Goal: Task Accomplishment & Management: Manage account settings

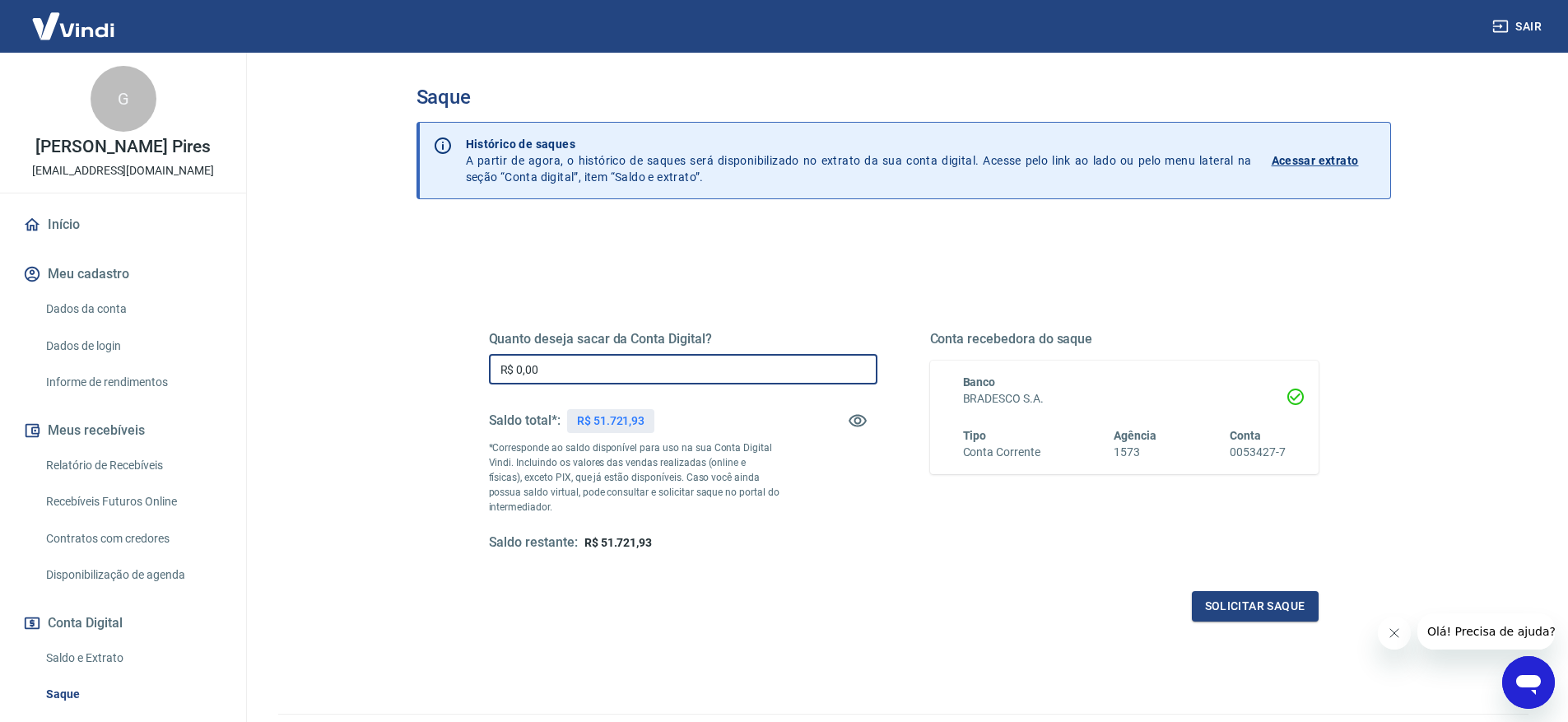
click at [734, 377] on input "R$ 0,00" at bounding box center [682, 368] width 388 height 31
type input "R$ 51.721,93"
click at [1288, 617] on button "Solicitar saque" at bounding box center [1255, 606] width 126 height 31
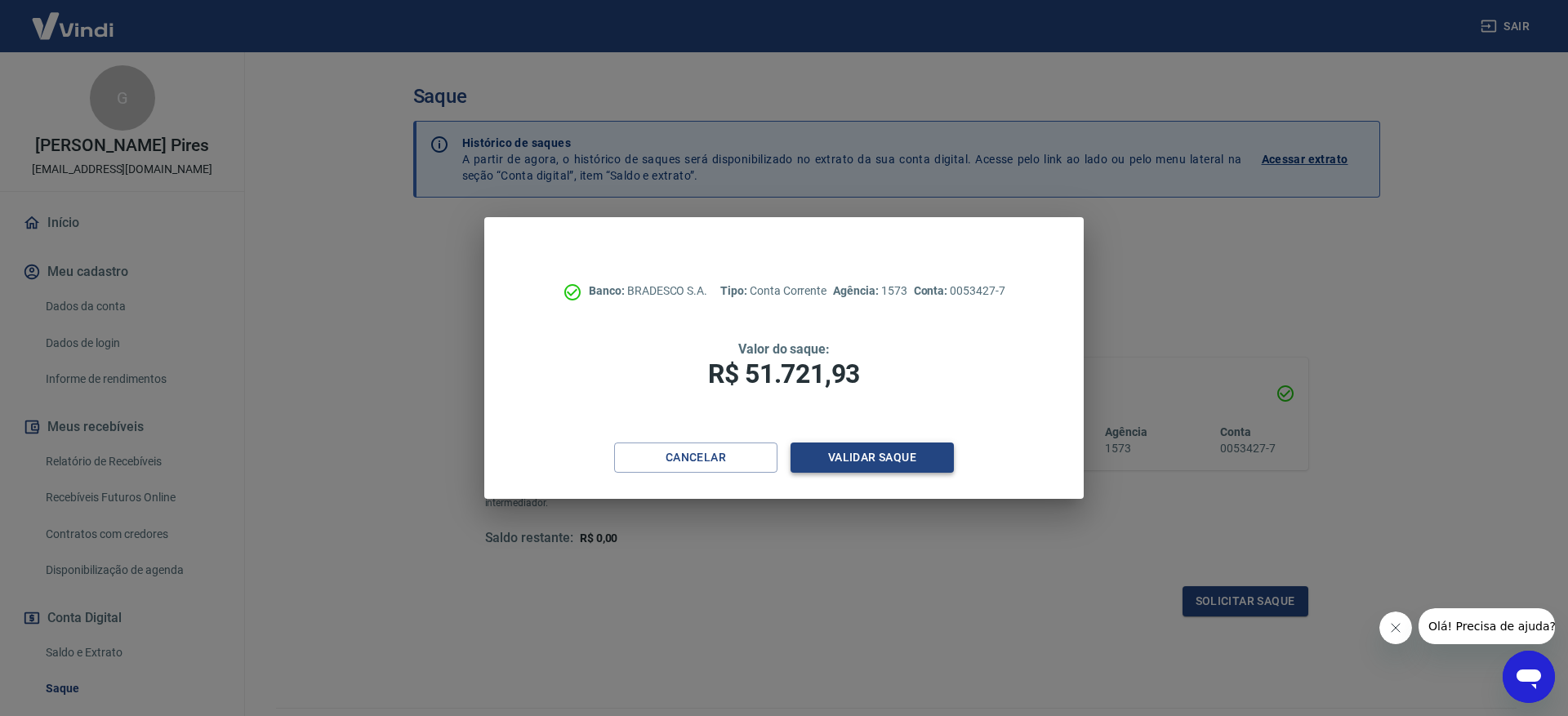
click at [886, 462] on button "Validar saque" at bounding box center [872, 457] width 164 height 30
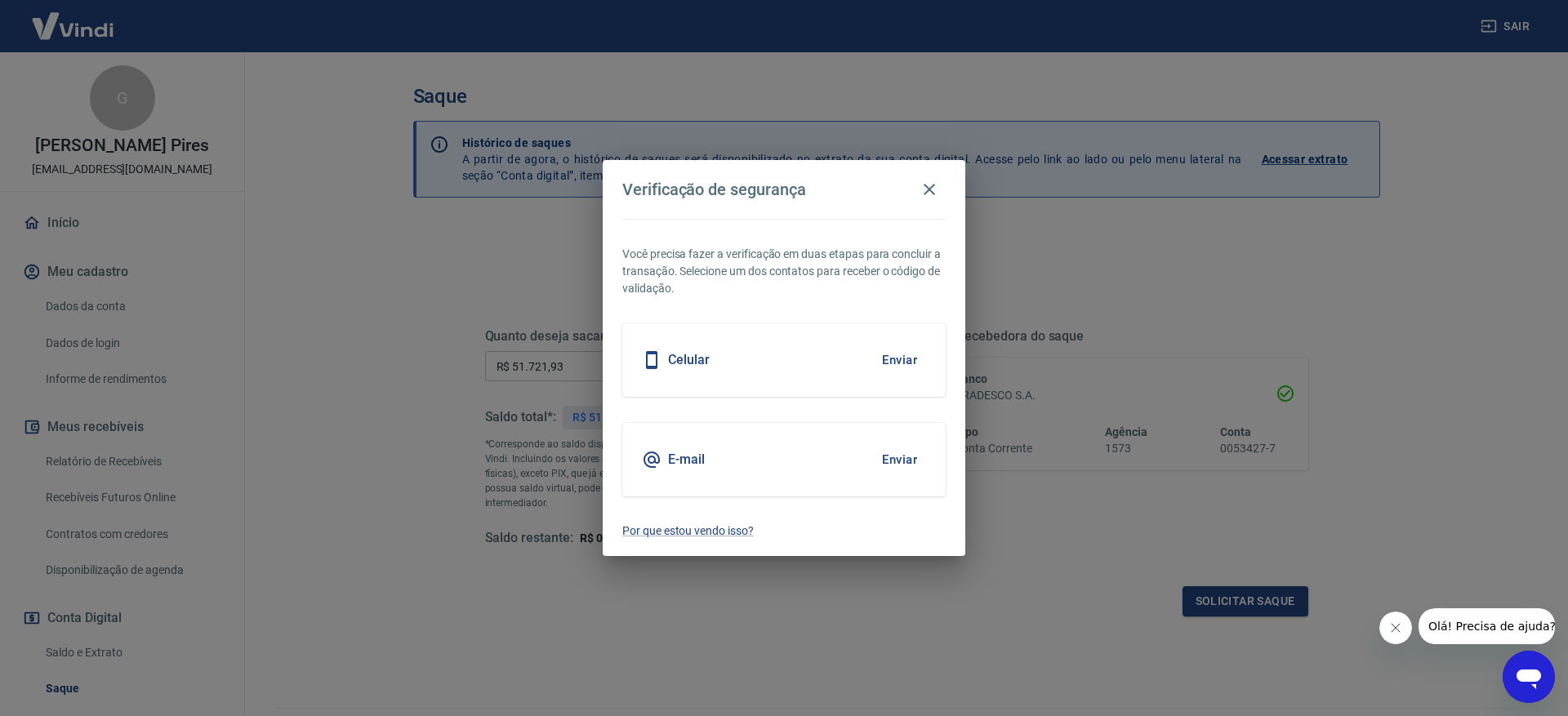
click at [823, 369] on div "Celular Enviar" at bounding box center [784, 359] width 323 height 73
click at [885, 362] on button "Enviar" at bounding box center [899, 359] width 53 height 34
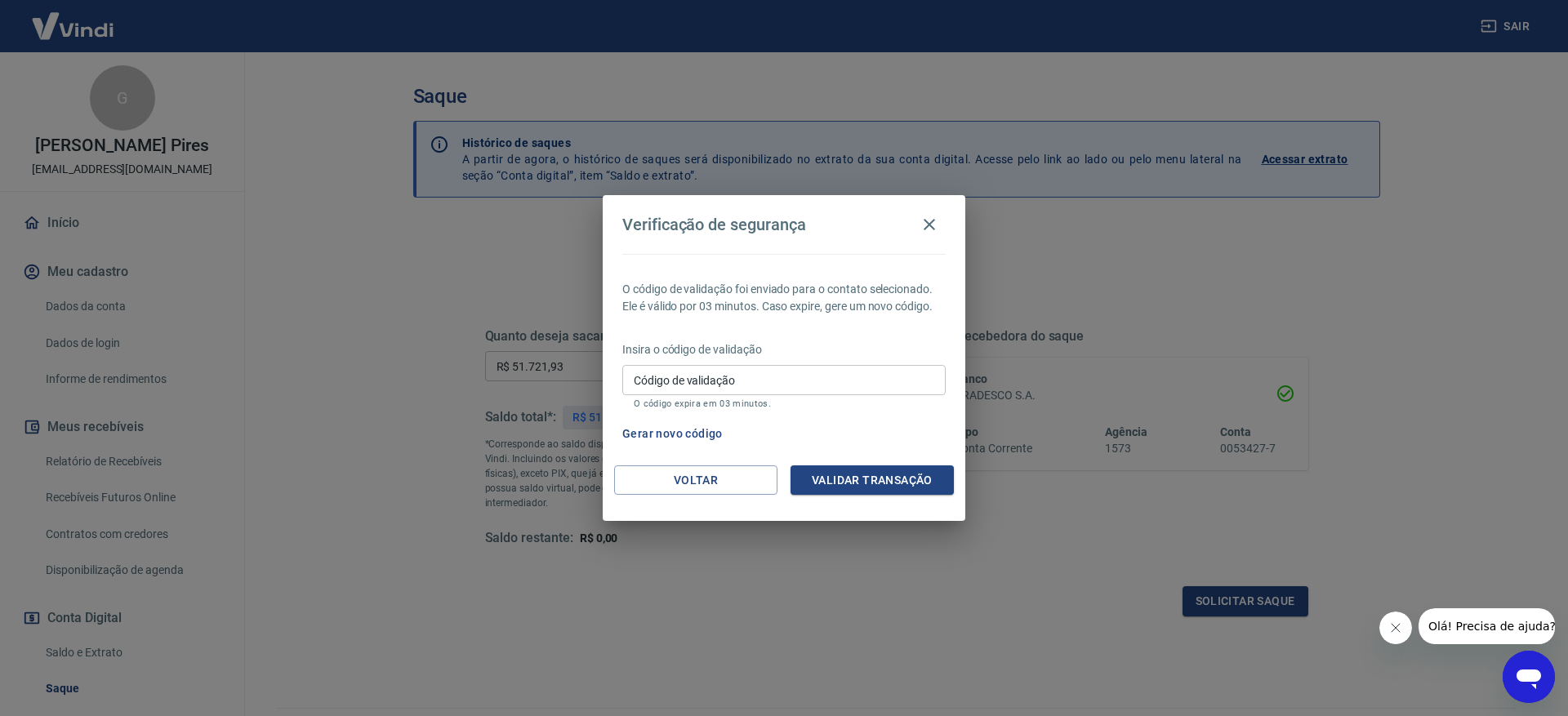
click at [807, 386] on input "Código de validação" at bounding box center [784, 380] width 323 height 30
type input "311924"
click at [882, 482] on button "Validar transação" at bounding box center [872, 480] width 164 height 30
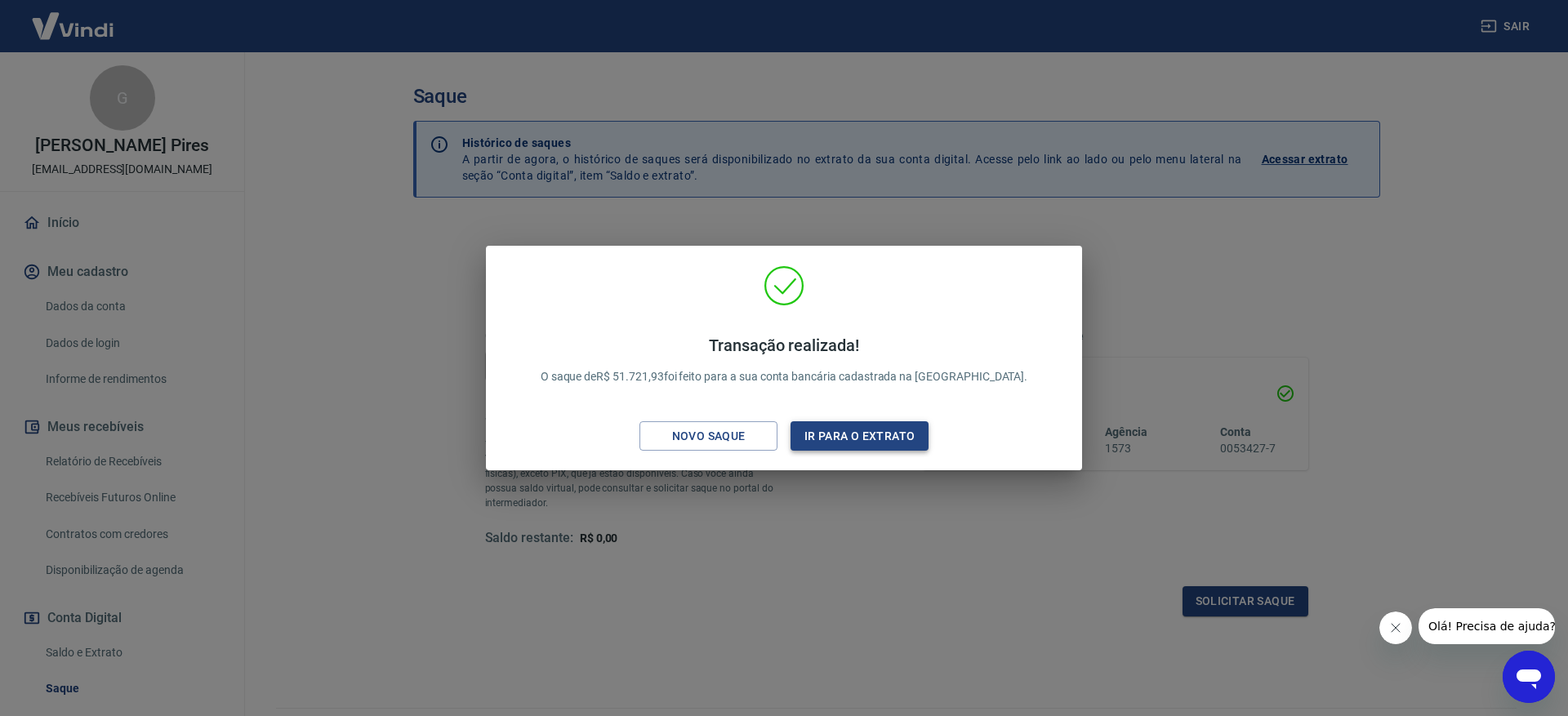
click at [913, 438] on button "Ir para o extrato" at bounding box center [859, 436] width 138 height 30
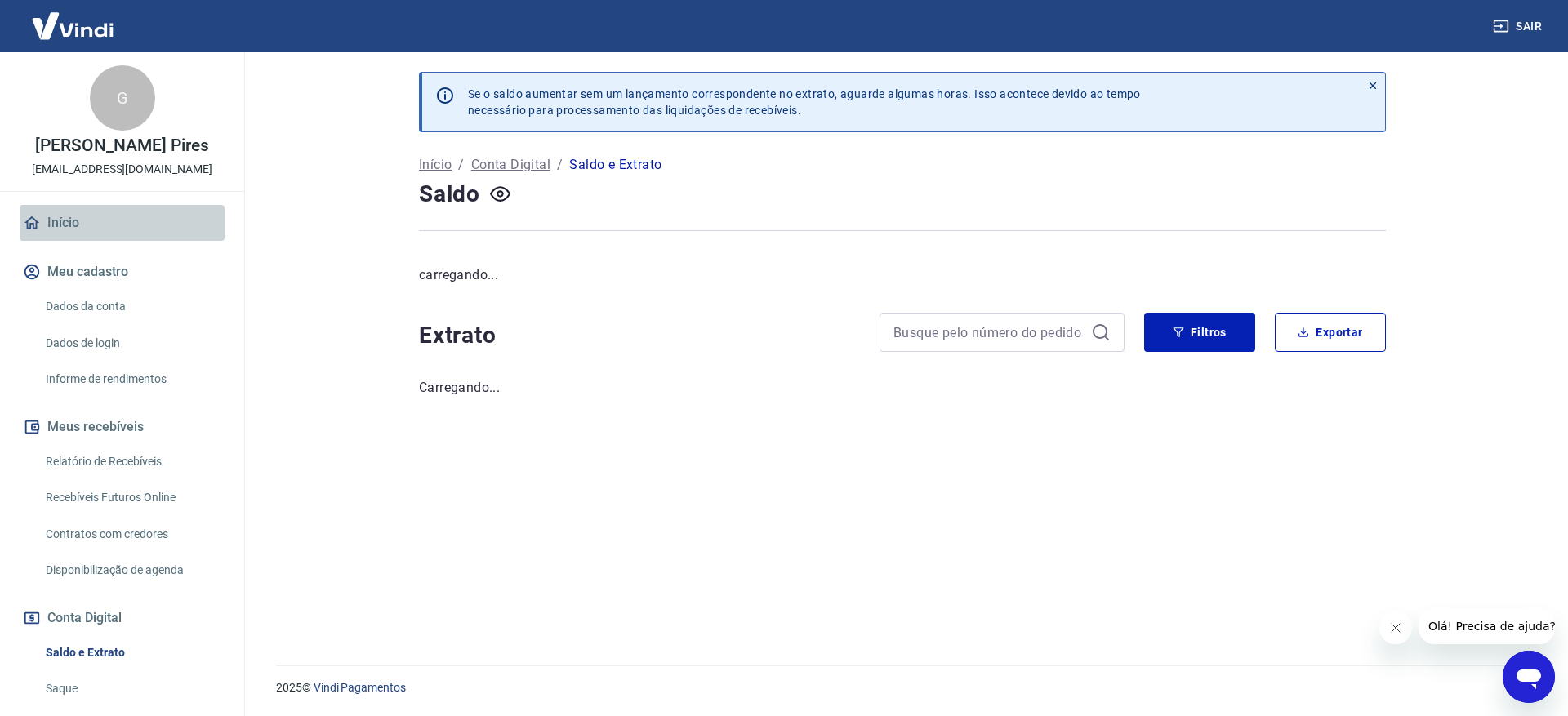
click at [125, 230] on link "Início" at bounding box center [121, 222] width 205 height 36
